Goal: Find specific page/section: Find specific page/section

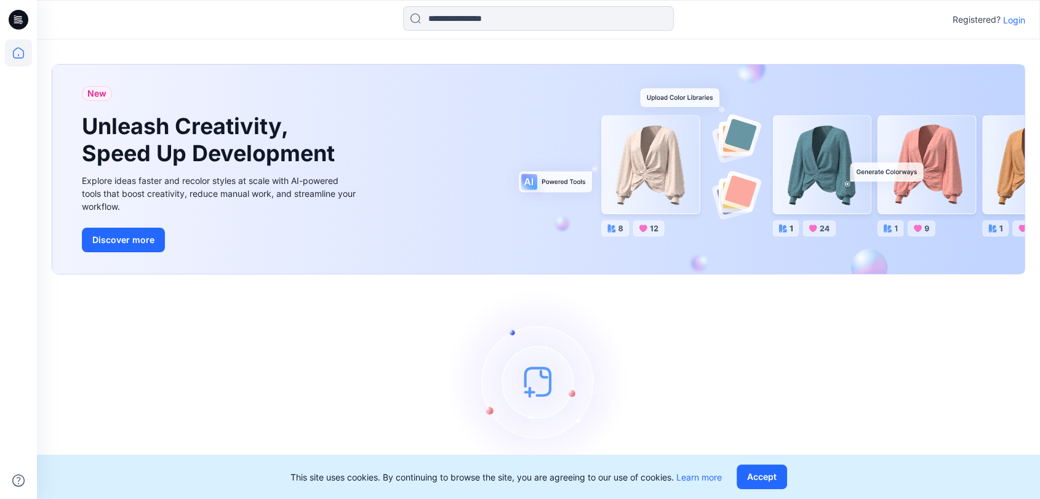
click at [1016, 20] on p "Login" at bounding box center [1014, 20] width 22 height 13
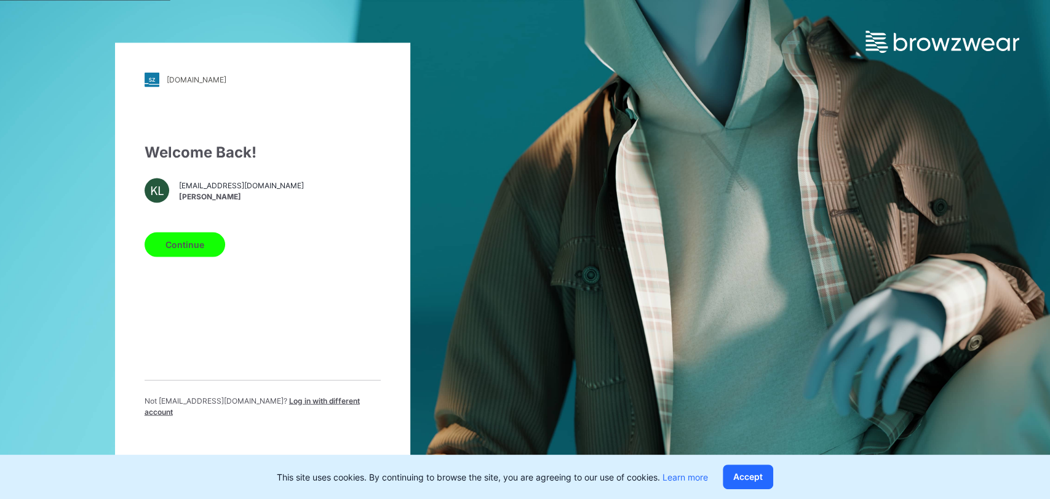
click at [181, 250] on button "Continue" at bounding box center [185, 244] width 81 height 25
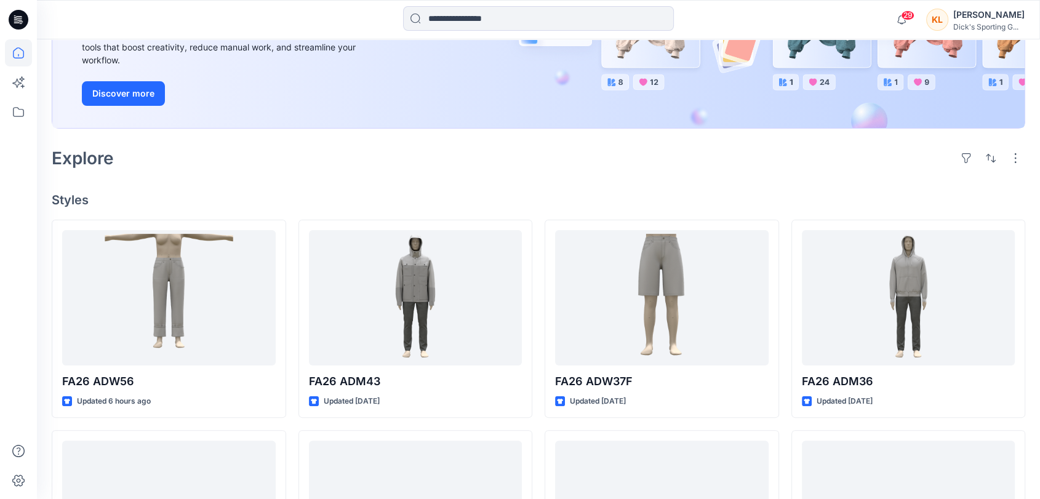
scroll to position [205, 0]
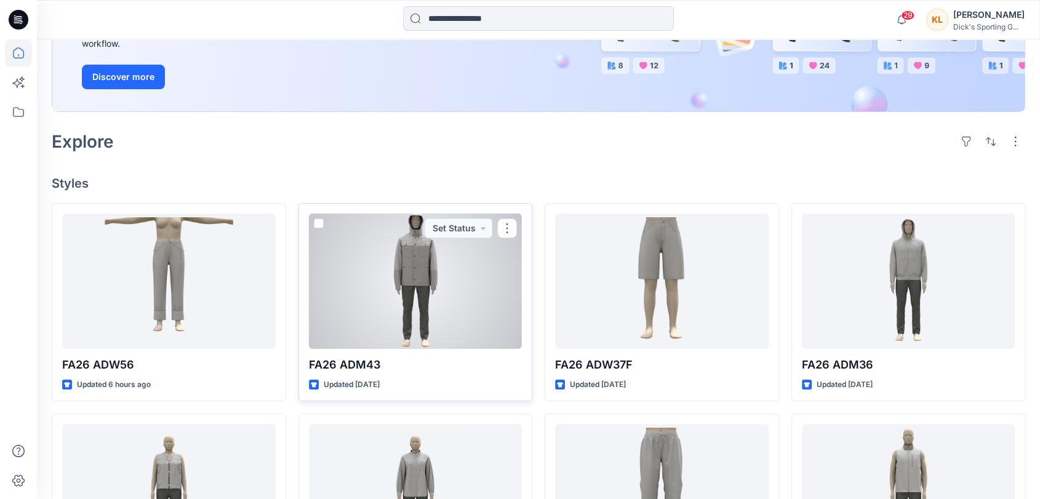
click at [467, 291] on div at bounding box center [415, 280] width 213 height 135
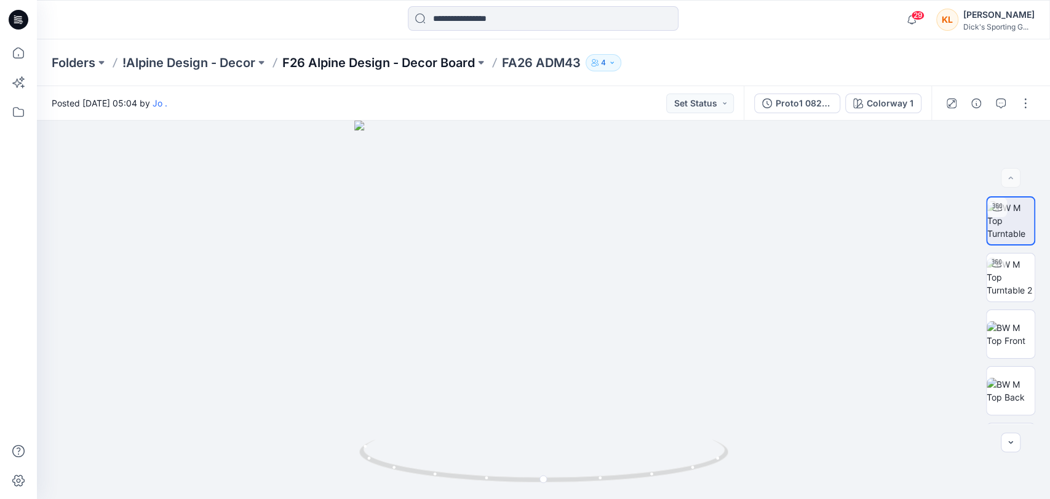
click at [451, 61] on p "F26 Alpine Design - Decor Board" at bounding box center [378, 62] width 193 height 17
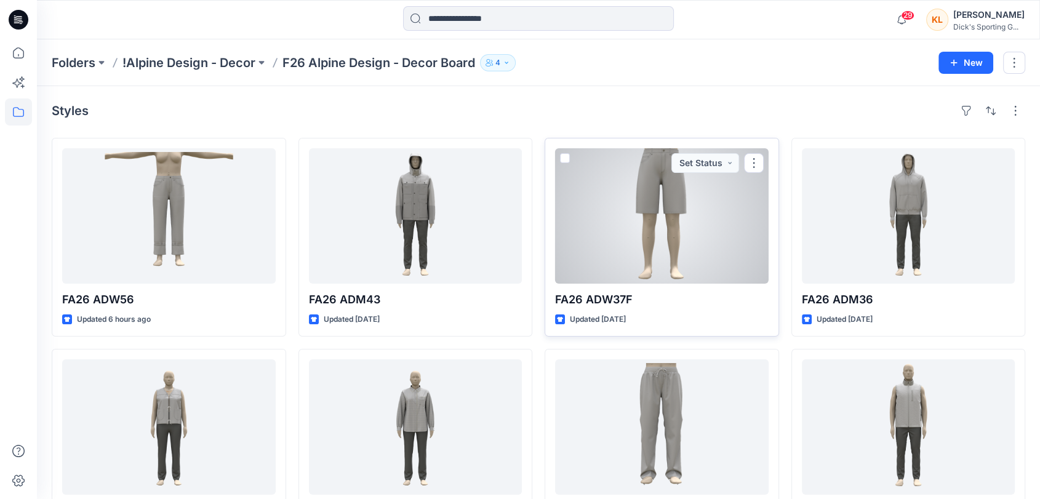
click at [686, 269] on div at bounding box center [661, 215] width 213 height 135
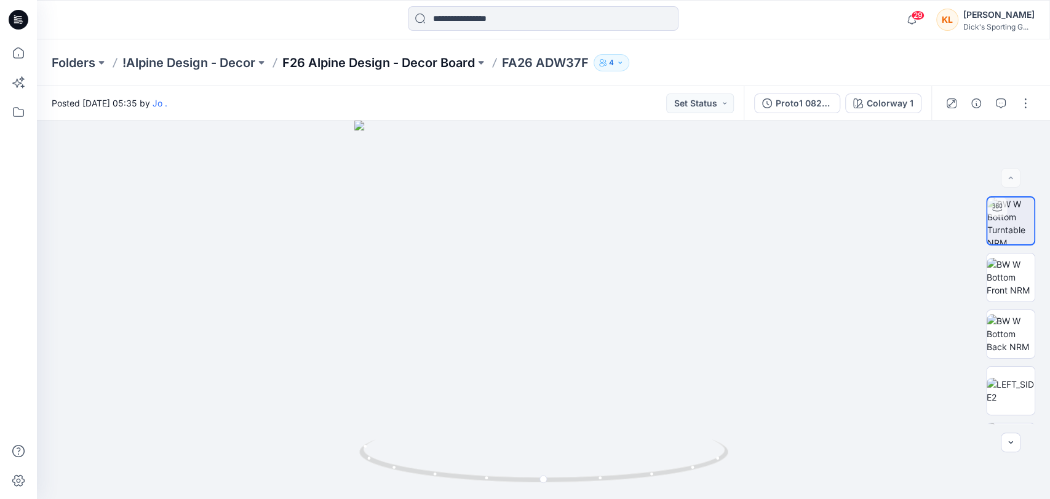
click at [407, 55] on p "F26 Alpine Design - Decor Board" at bounding box center [378, 62] width 193 height 17
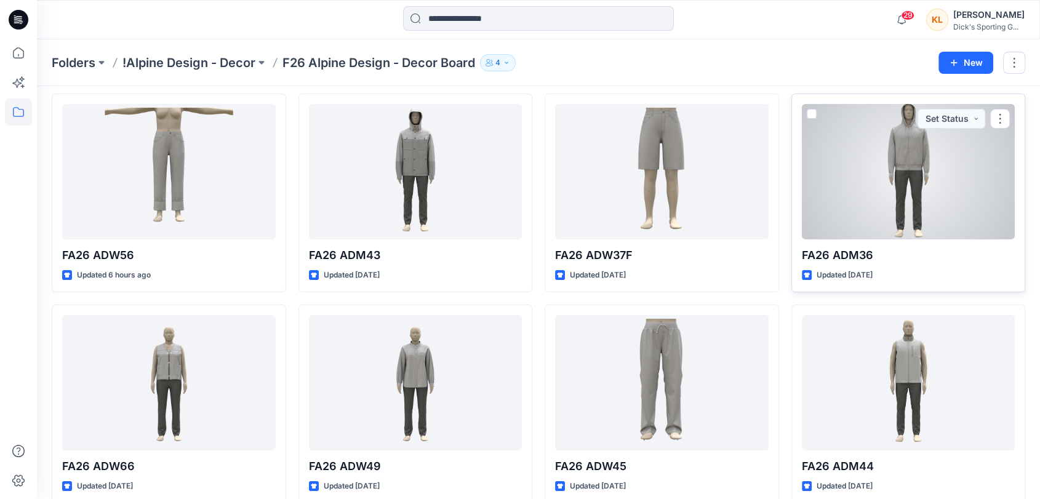
scroll to position [68, 0]
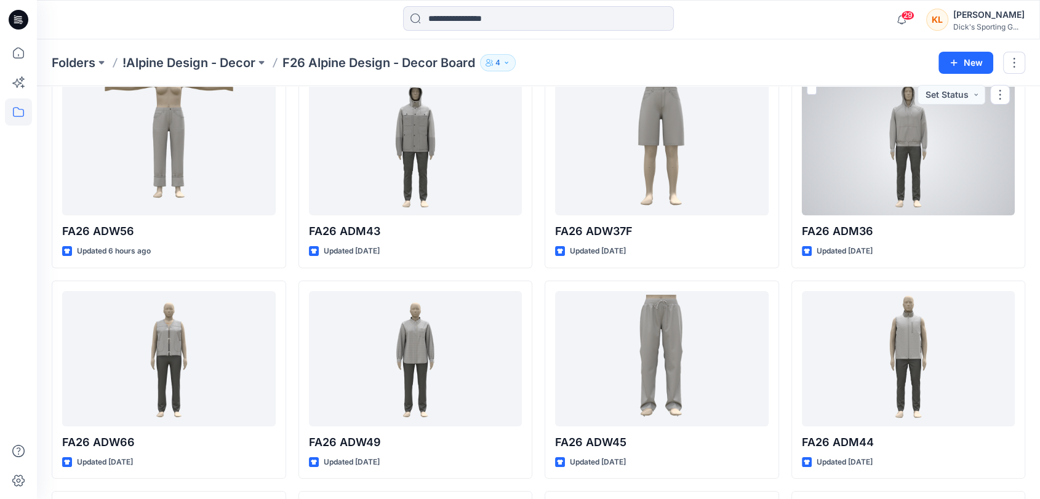
click at [883, 177] on div at bounding box center [907, 147] width 213 height 135
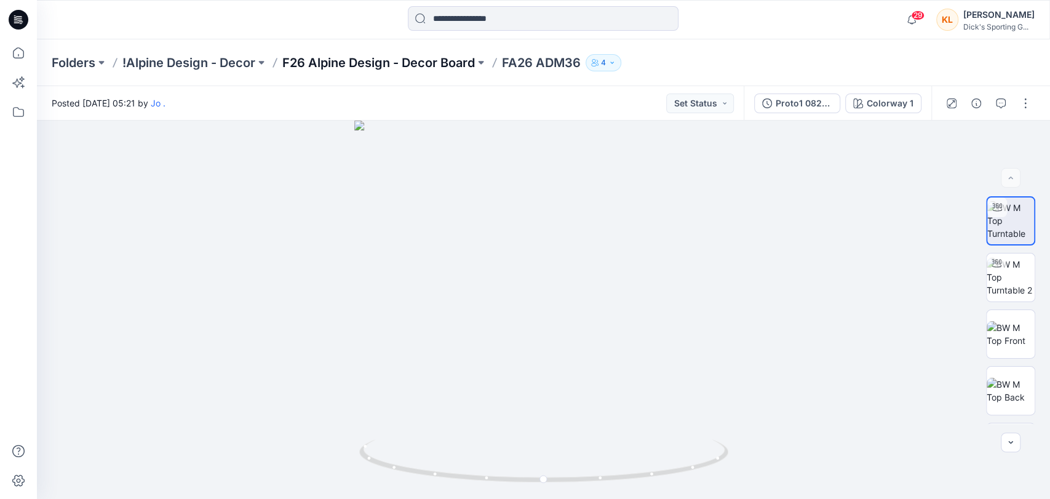
click at [418, 60] on p "F26 Alpine Design - Decor Board" at bounding box center [378, 62] width 193 height 17
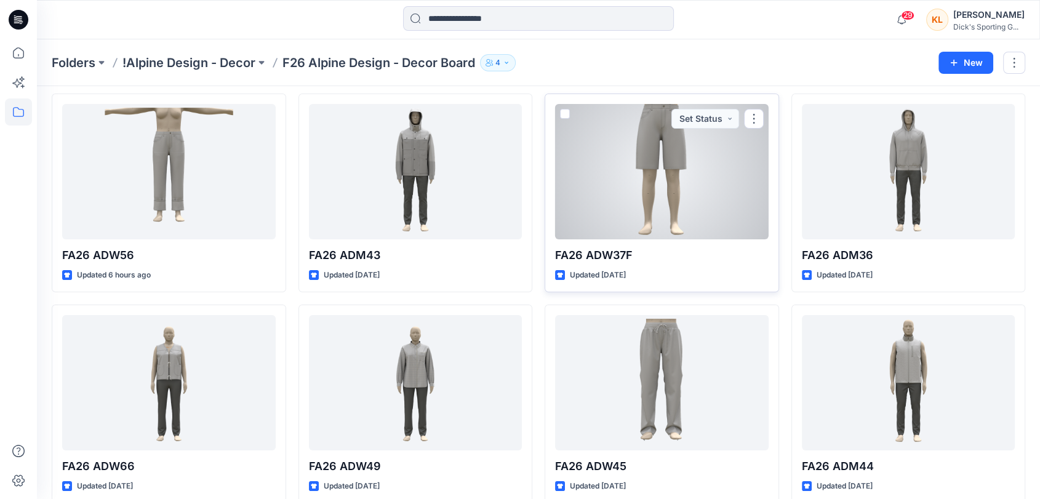
scroll to position [68, 0]
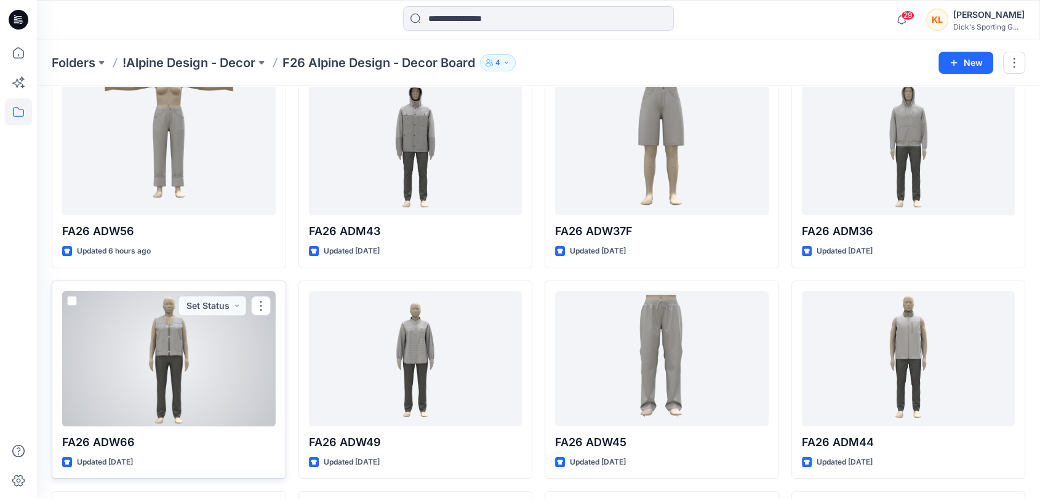
click at [221, 368] on div at bounding box center [168, 358] width 213 height 135
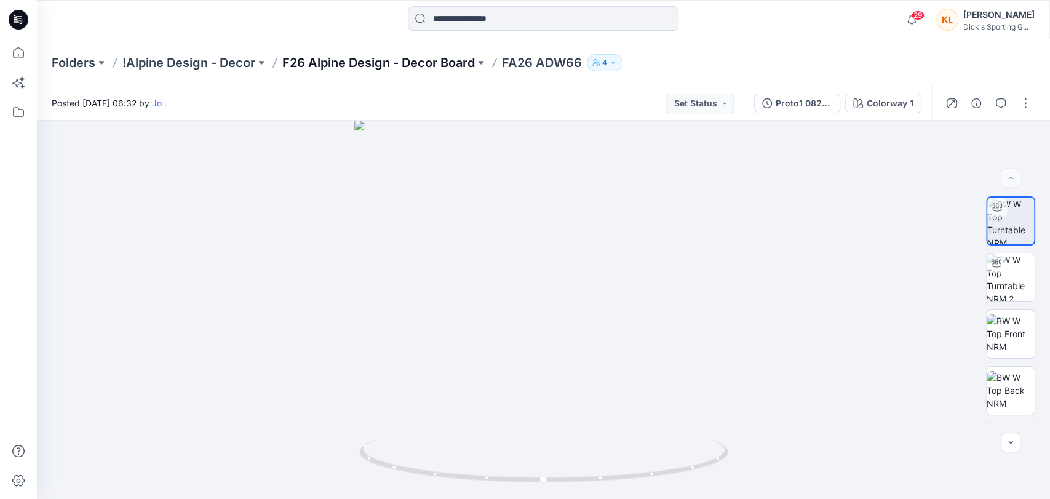
click at [410, 62] on p "F26 Alpine Design - Decor Board" at bounding box center [378, 62] width 193 height 17
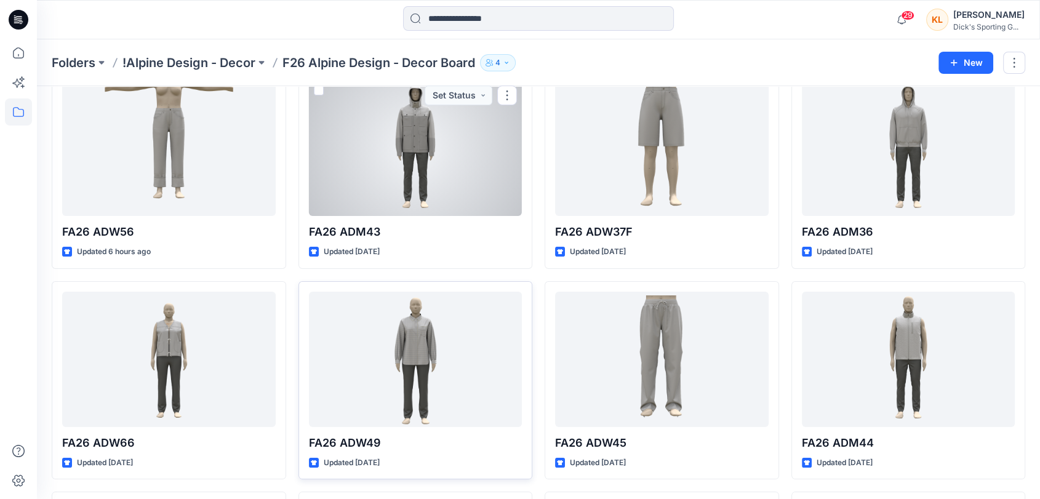
scroll to position [68, 0]
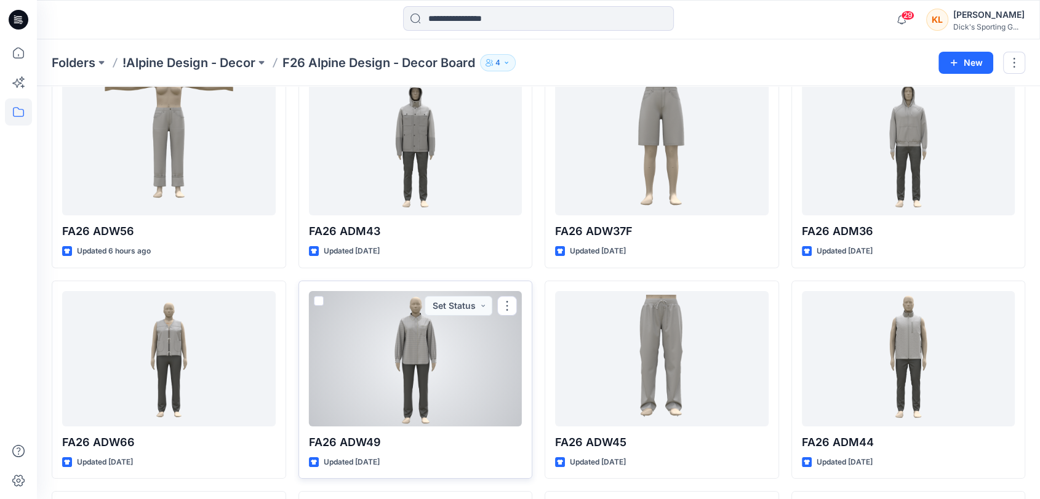
click at [447, 336] on div at bounding box center [415, 358] width 213 height 135
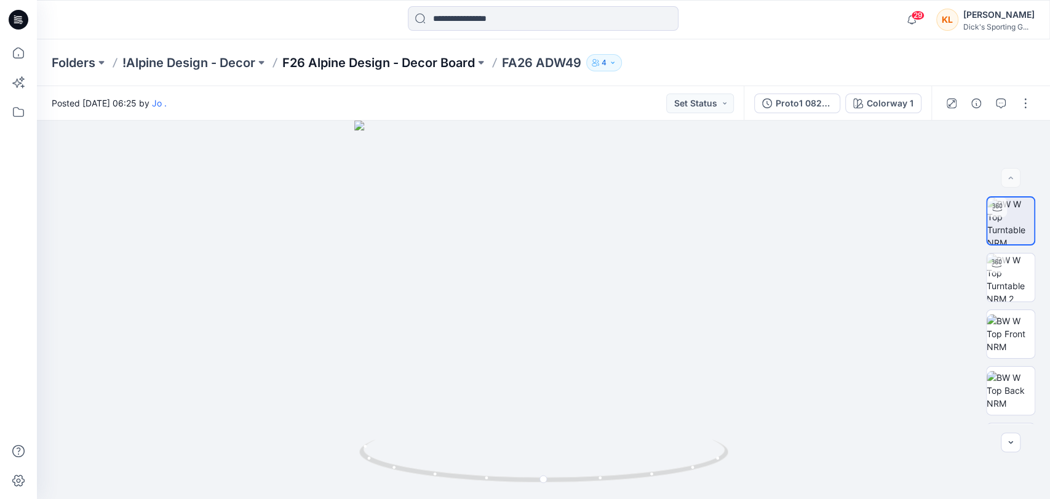
click at [387, 68] on p "F26 Alpine Design - Decor Board" at bounding box center [378, 62] width 193 height 17
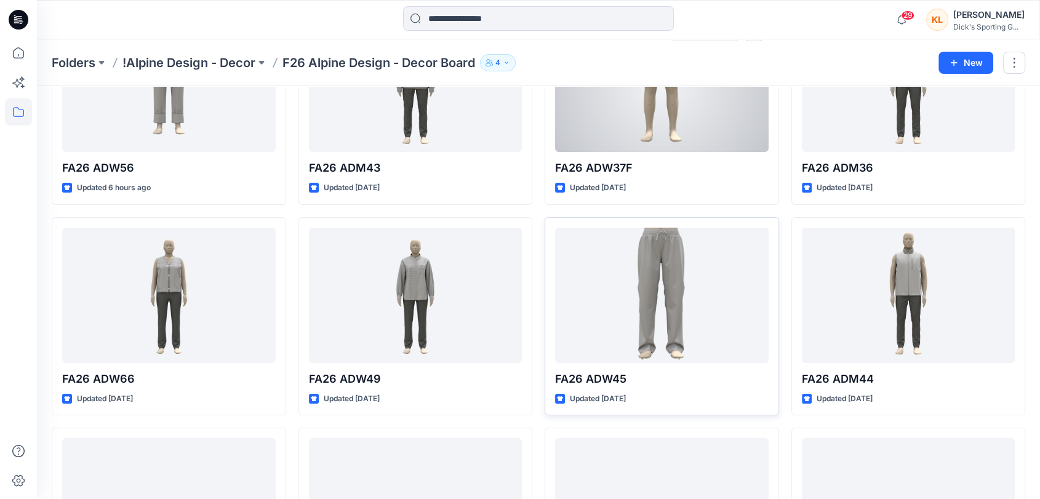
scroll to position [137, 0]
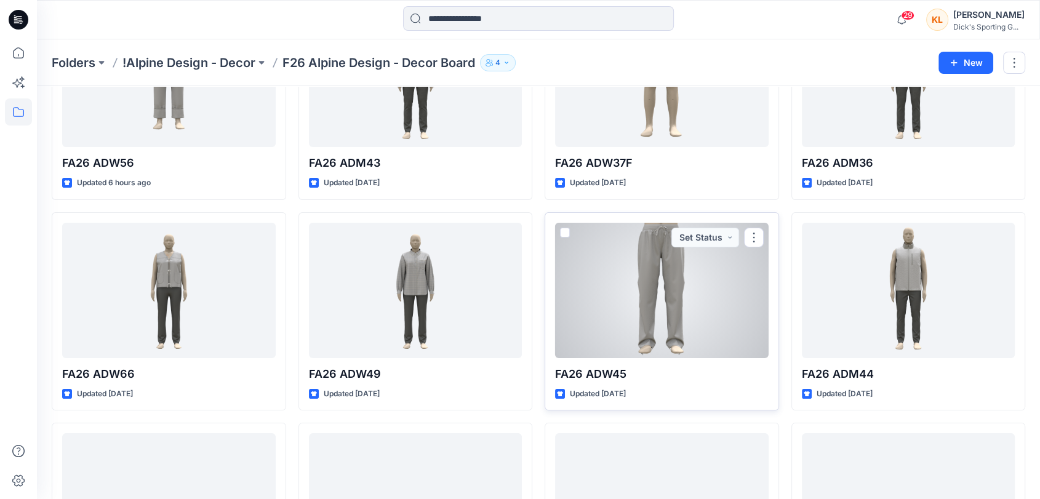
click at [646, 282] on div at bounding box center [661, 290] width 213 height 135
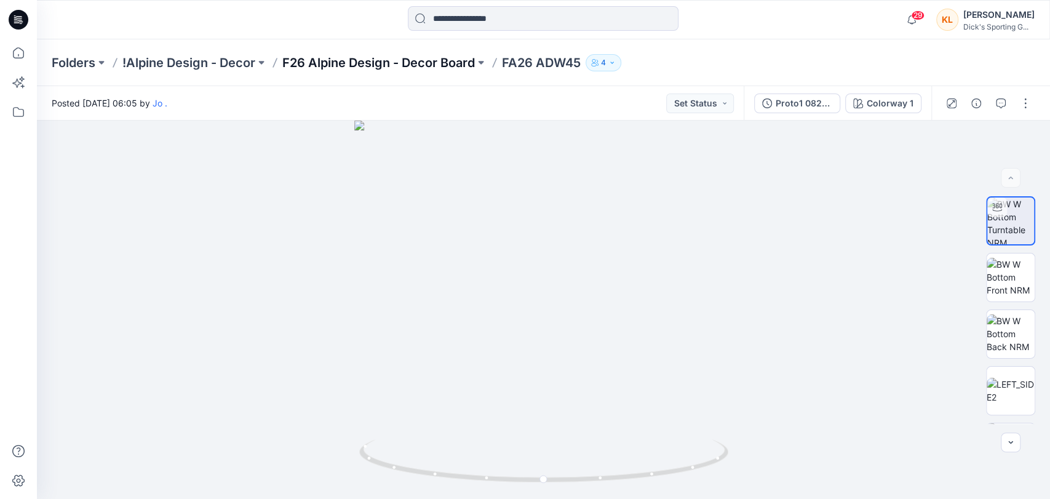
click at [450, 60] on p "F26 Alpine Design - Decor Board" at bounding box center [378, 62] width 193 height 17
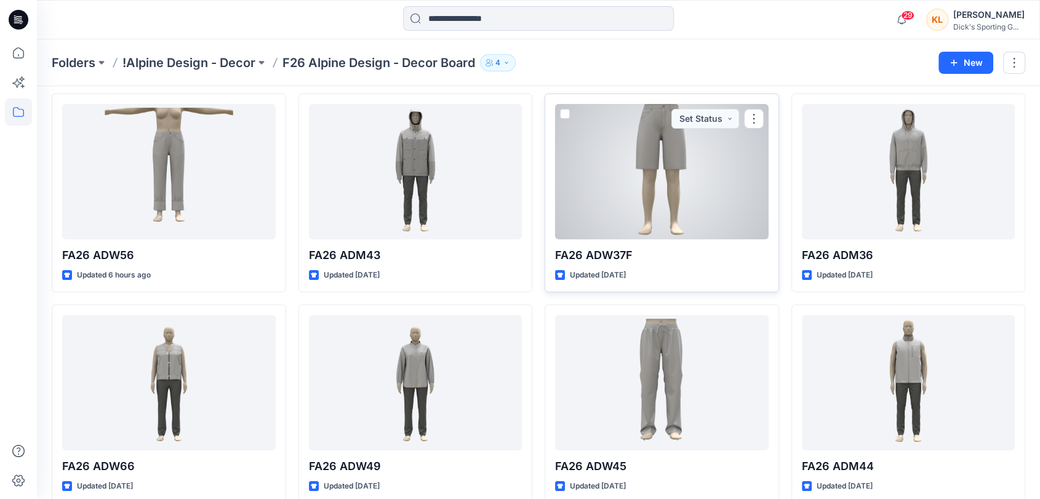
scroll to position [68, 0]
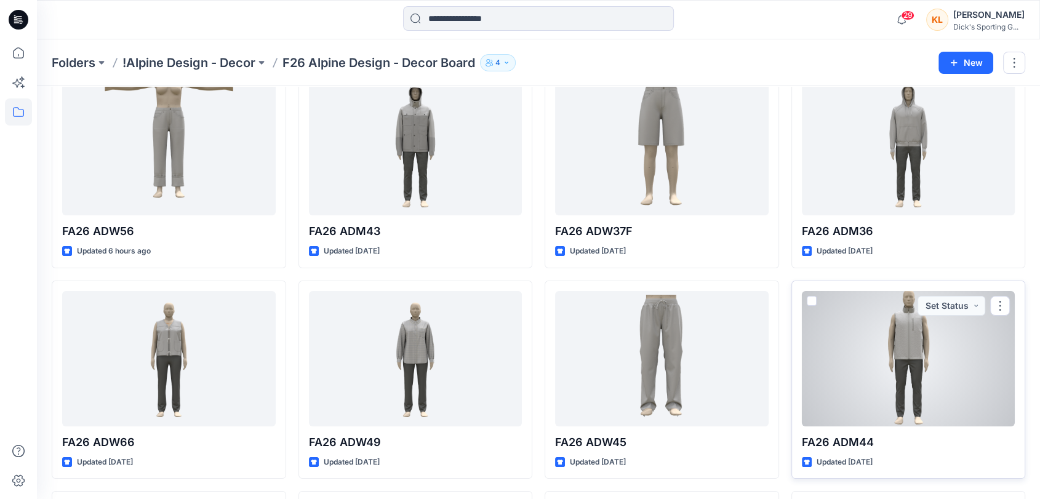
click at [917, 357] on div at bounding box center [907, 358] width 213 height 135
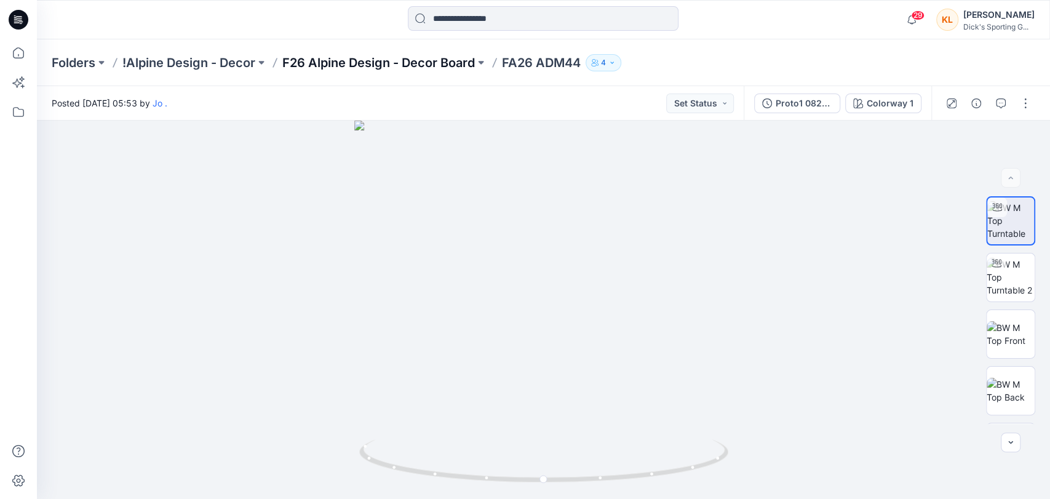
click at [415, 60] on p "F26 Alpine Design - Decor Board" at bounding box center [378, 62] width 193 height 17
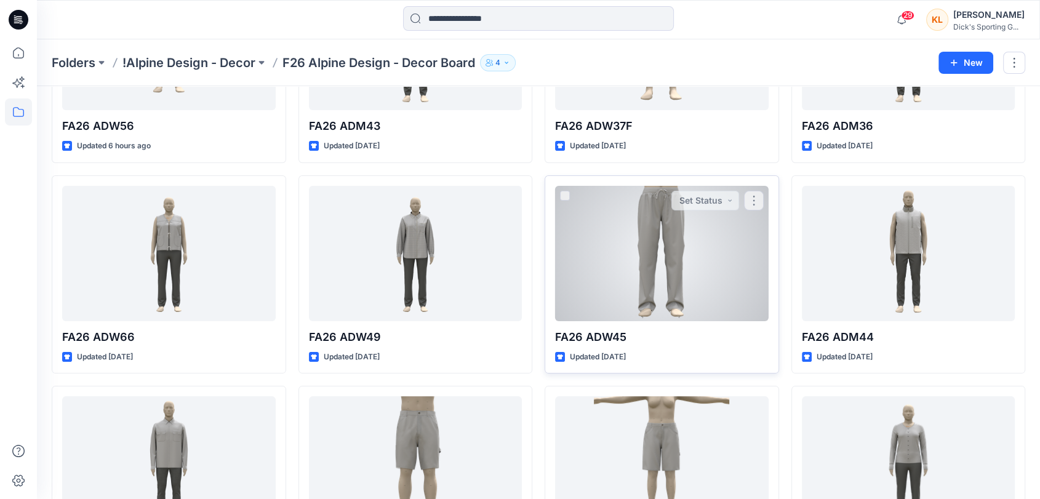
scroll to position [273, 0]
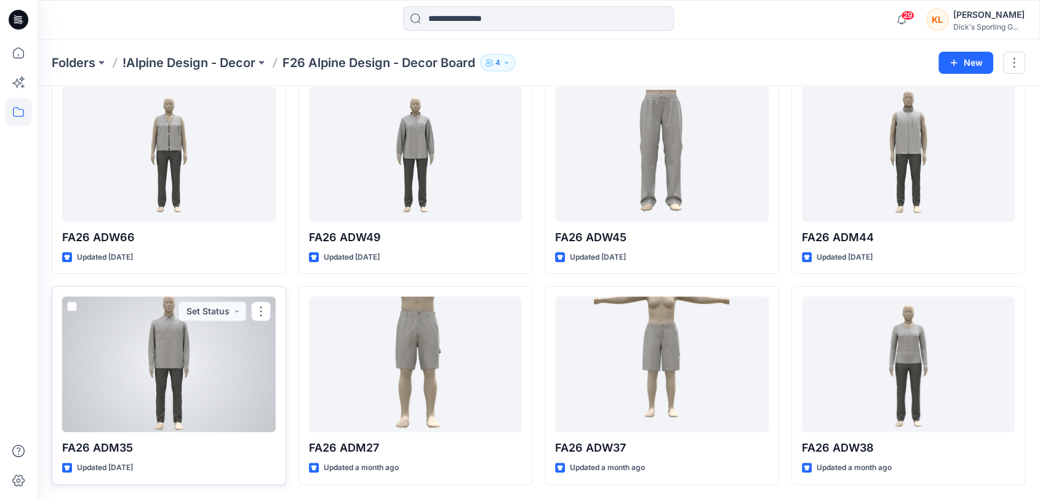
click at [234, 356] on div at bounding box center [168, 363] width 213 height 135
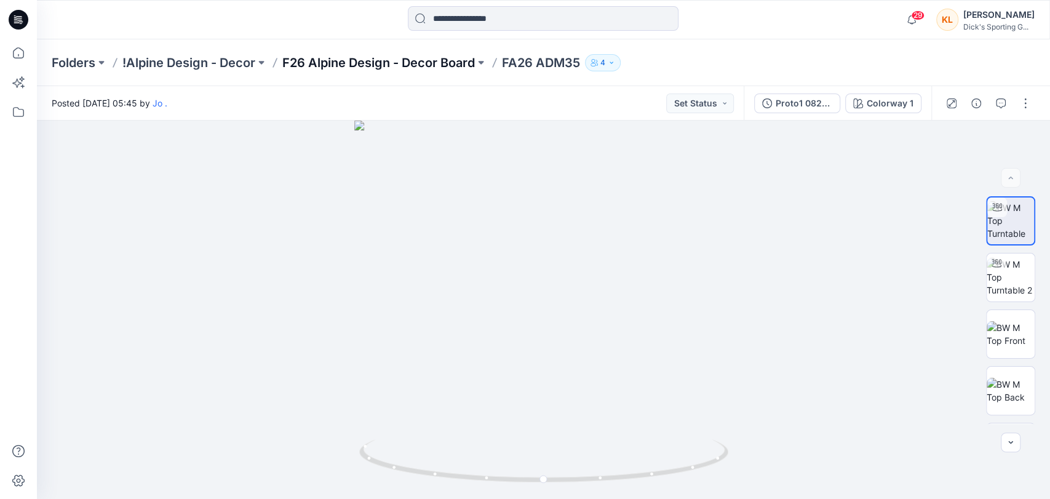
click at [428, 62] on p "F26 Alpine Design - Decor Board" at bounding box center [378, 62] width 193 height 17
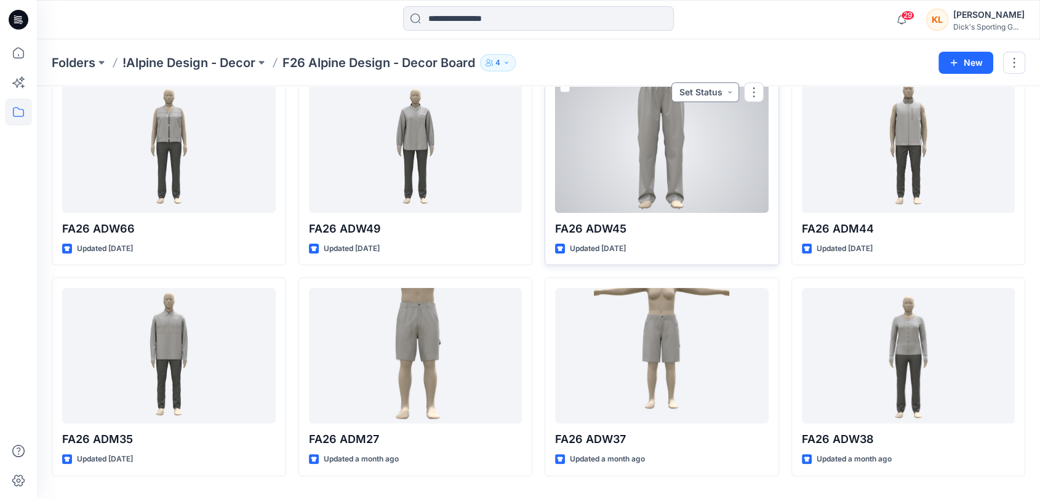
scroll to position [317, 0]
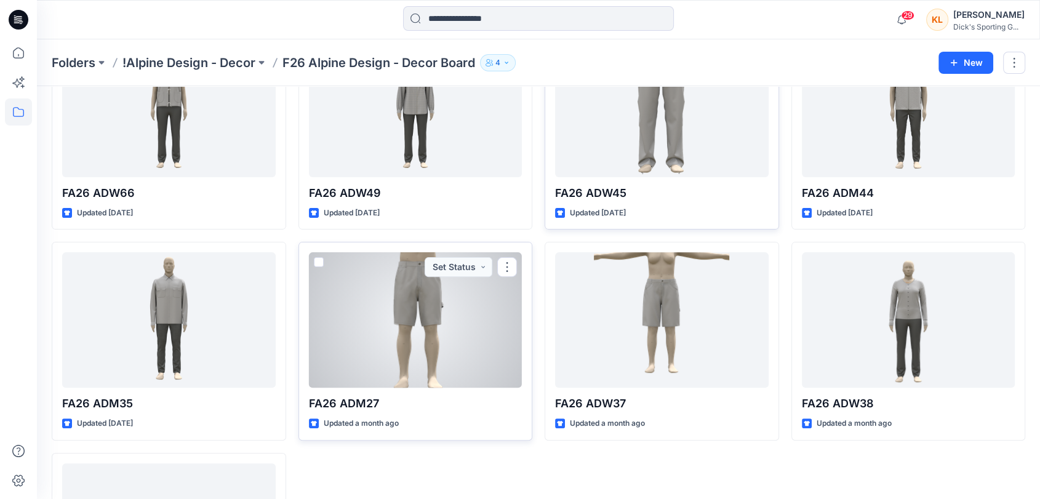
click at [447, 344] on div at bounding box center [415, 319] width 213 height 135
